Goal: Information Seeking & Learning: Learn about a topic

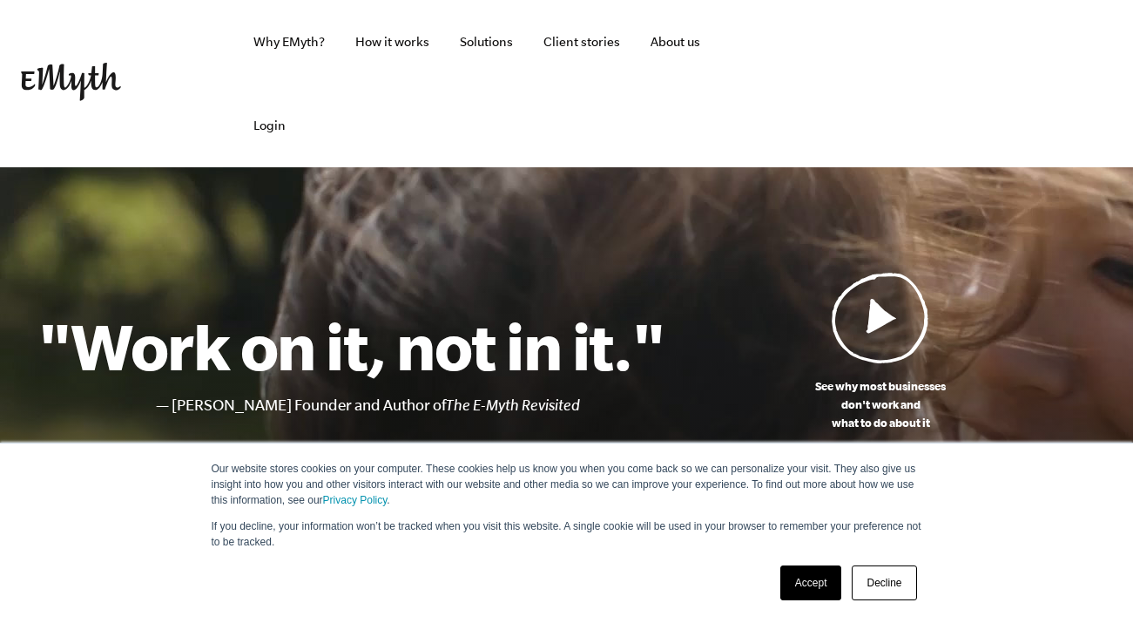
click at [820, 588] on link "Accept" at bounding box center [811, 582] width 62 height 35
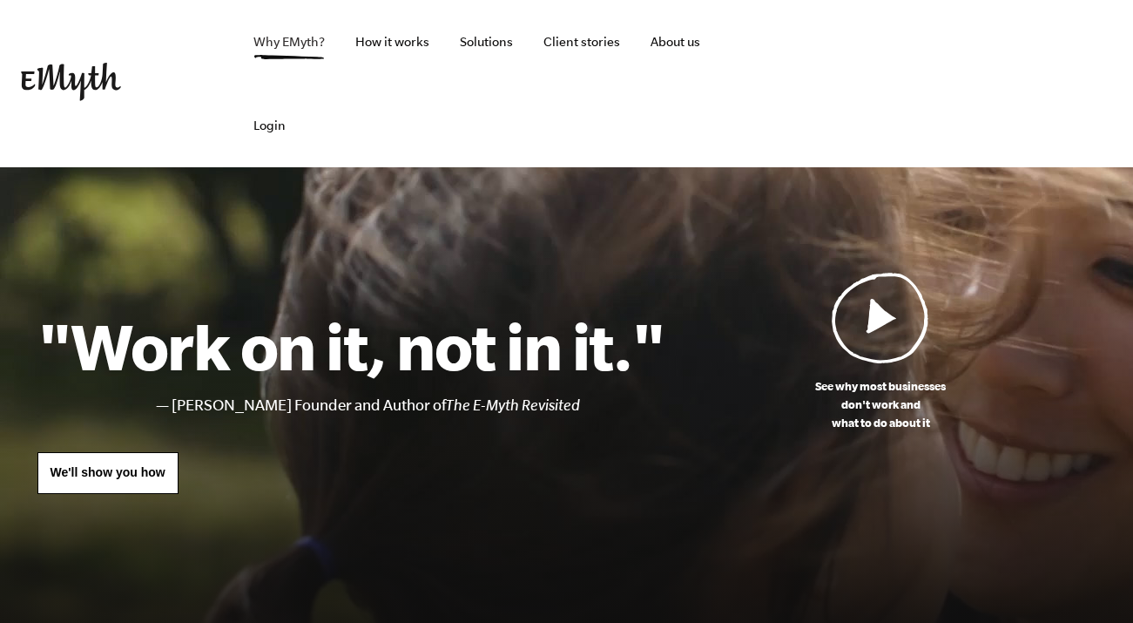
click at [296, 44] on link "Why EMyth?" at bounding box center [288, 42] width 99 height 84
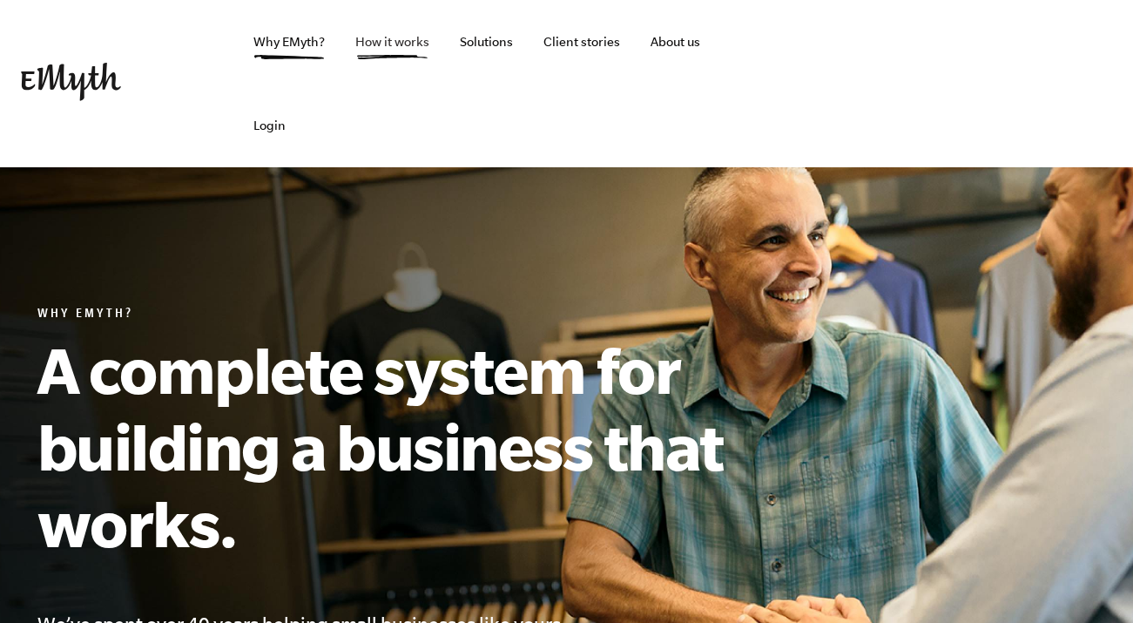
click at [388, 44] on link "How it works" at bounding box center [392, 42] width 102 height 84
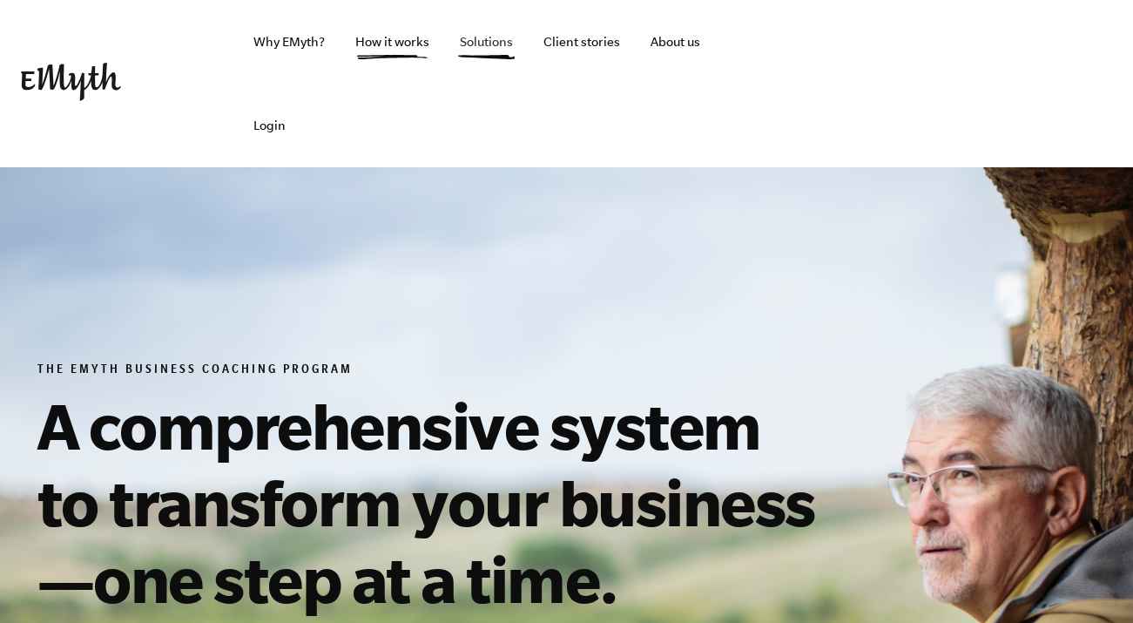
click at [494, 45] on link "Solutions" at bounding box center [486, 42] width 81 height 84
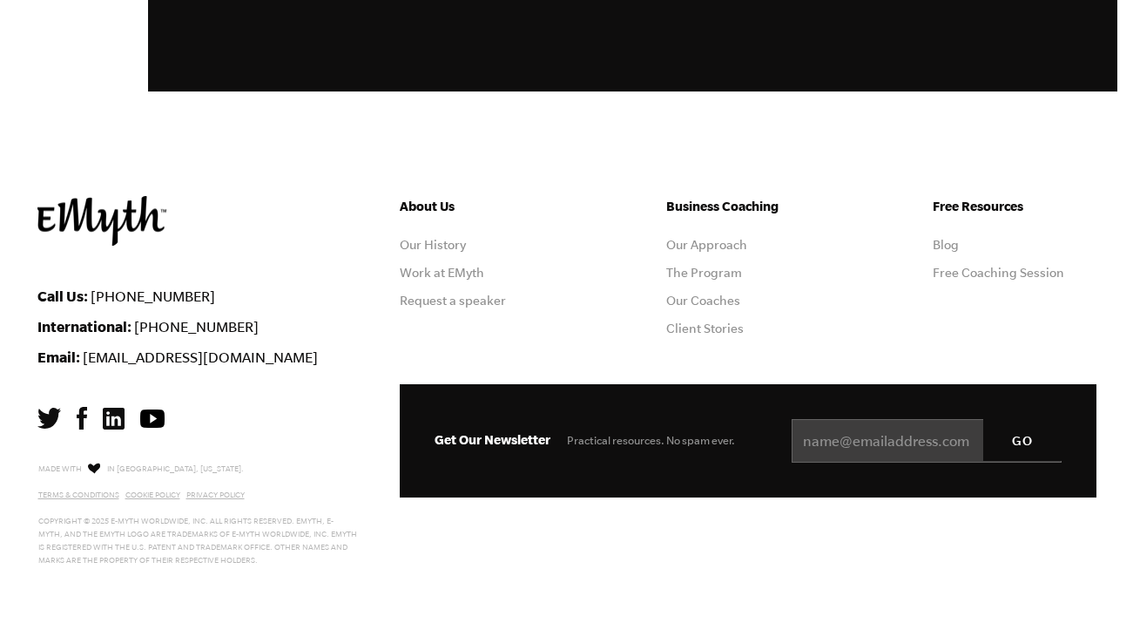
scroll to position [3383, 0]
click at [731, 304] on link "Our Coaches" at bounding box center [703, 300] width 74 height 14
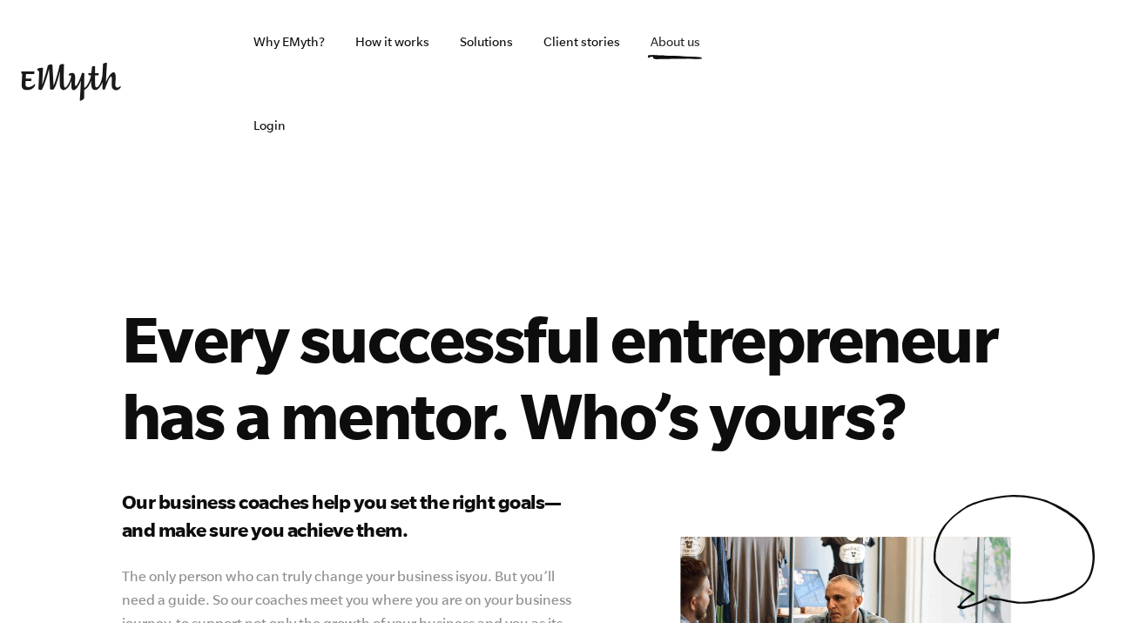
click at [690, 47] on link "About us" at bounding box center [676, 42] width 78 height 84
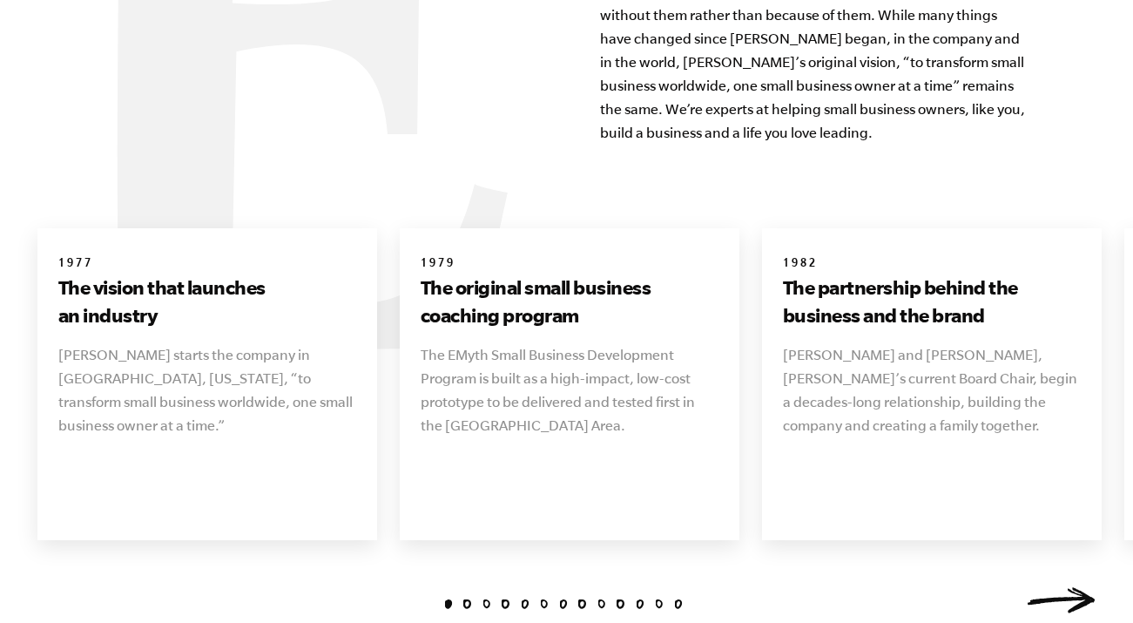
scroll to position [1933, 0]
